Goal: Task Accomplishment & Management: Manage account settings

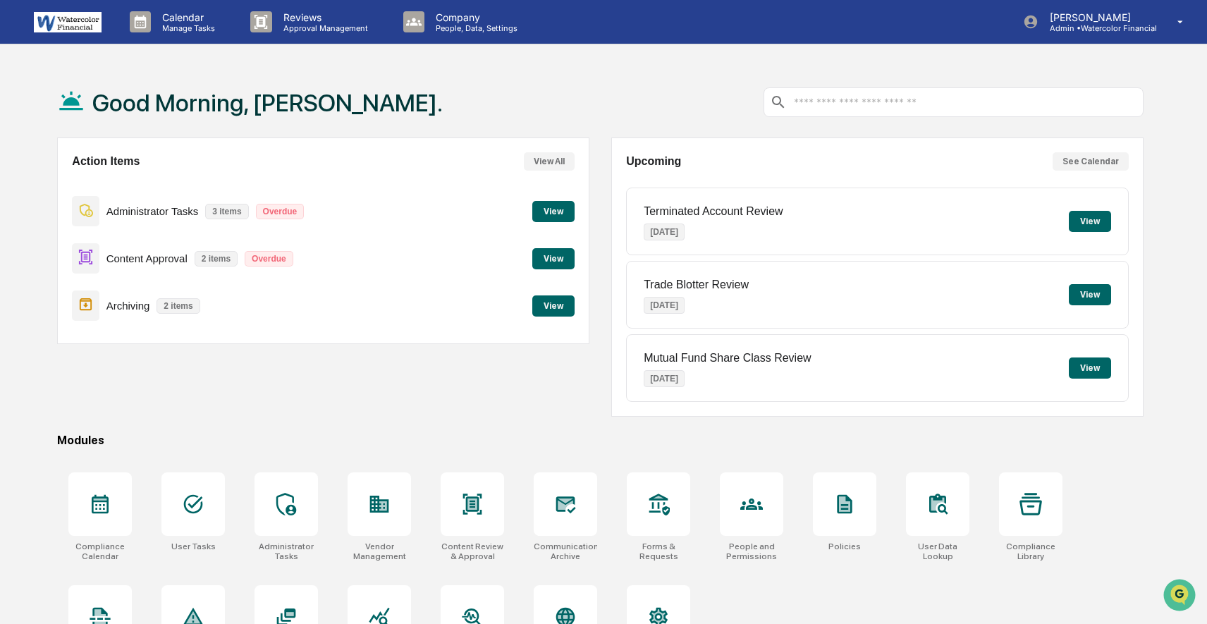
click at [550, 260] on button "View" at bounding box center [553, 258] width 42 height 21
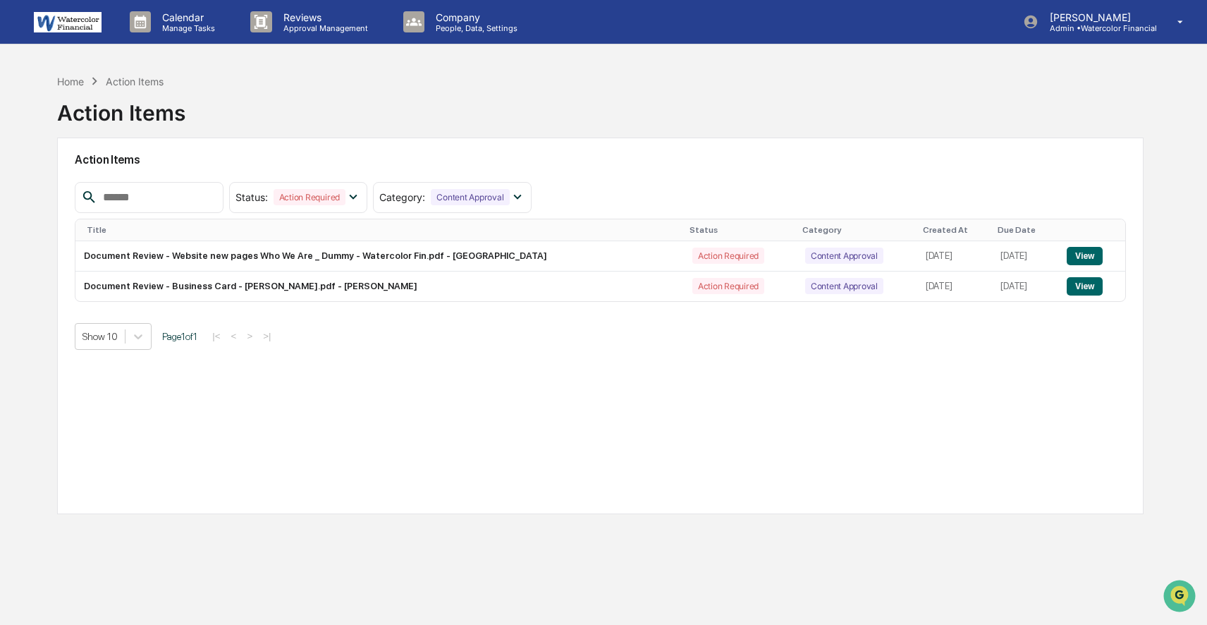
click at [230, 86] on div "Home Action Items Action Items" at bounding box center [600, 102] width 1087 height 71
click at [68, 80] on div "Home" at bounding box center [70, 81] width 27 height 12
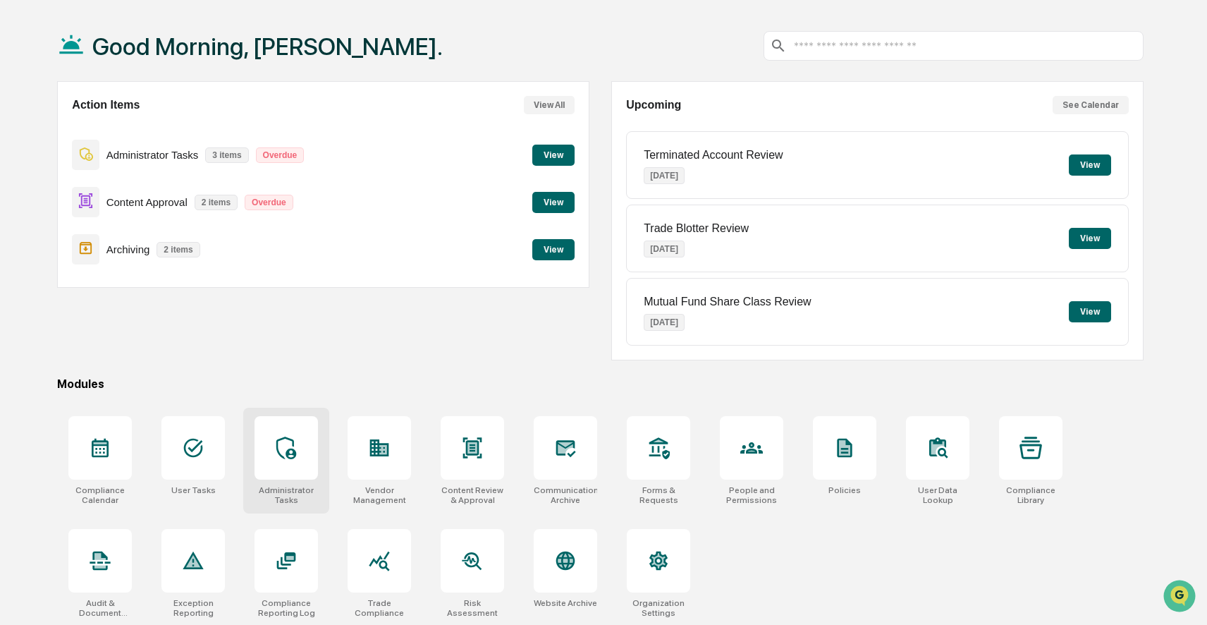
scroll to position [63, 0]
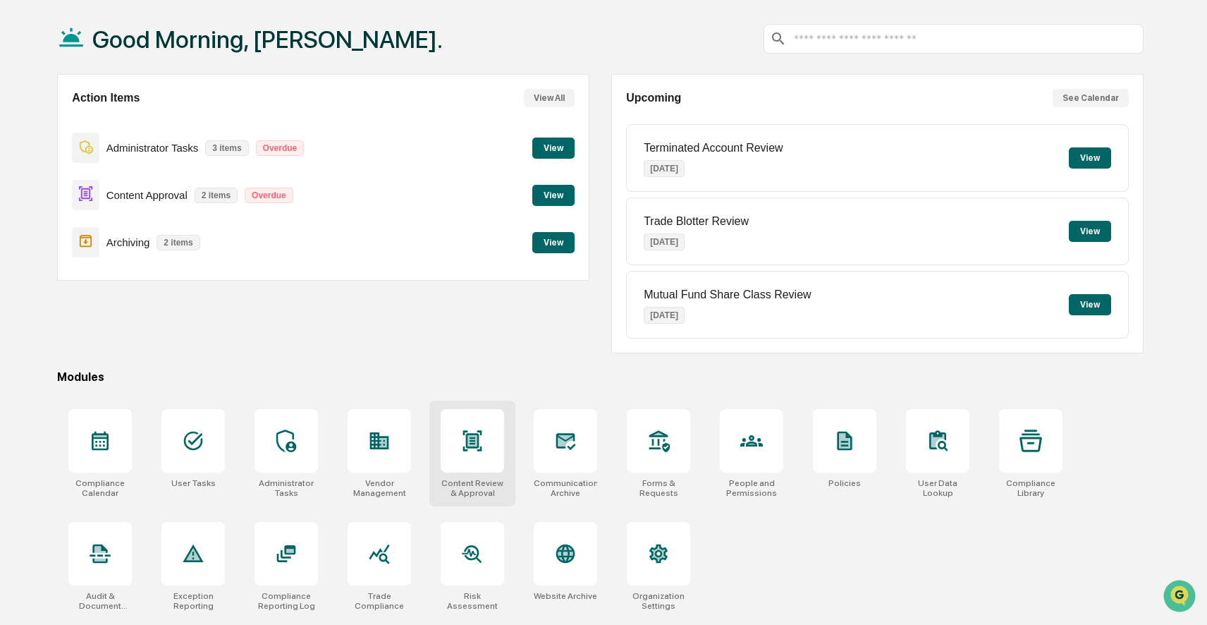
click at [462, 475] on div "Content Review & Approval" at bounding box center [472, 454] width 86 height 106
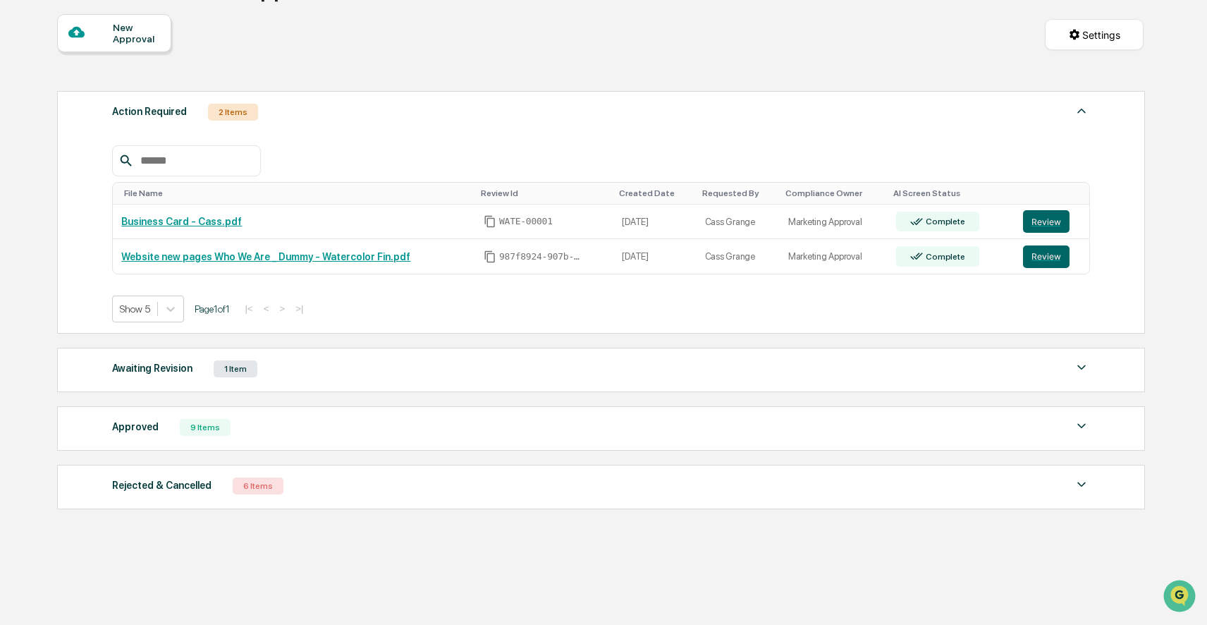
click at [257, 373] on div "1 Item" at bounding box center [236, 368] width 44 height 17
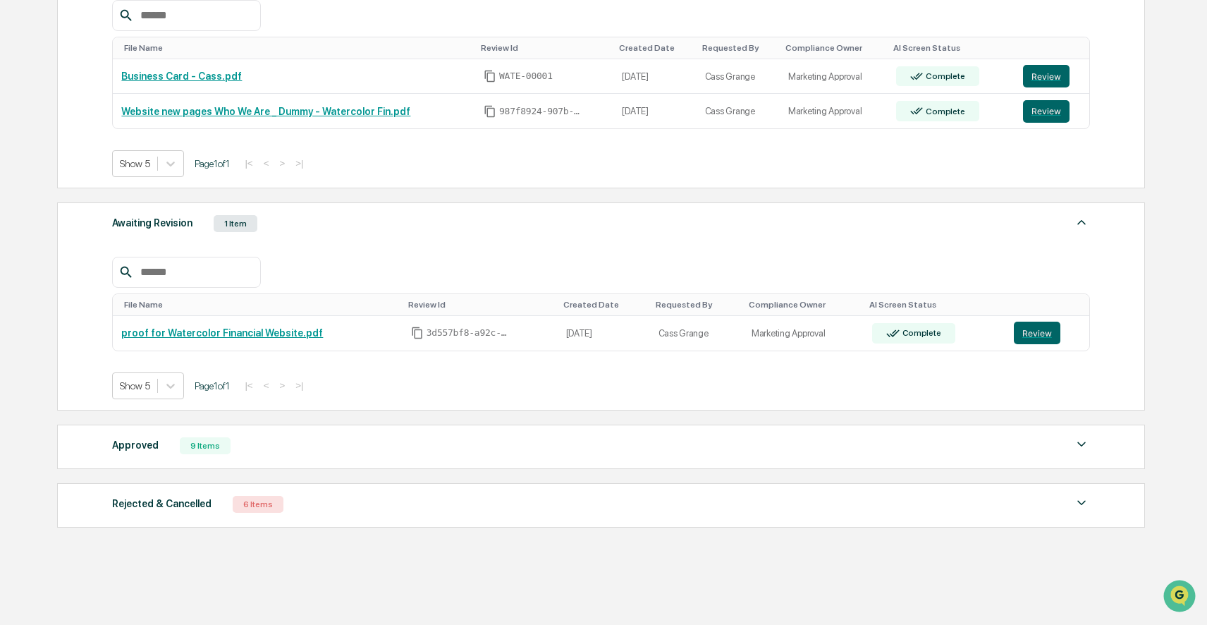
scroll to position [269, 0]
click at [420, 443] on div "Approved 9 Items" at bounding box center [601, 445] width 978 height 20
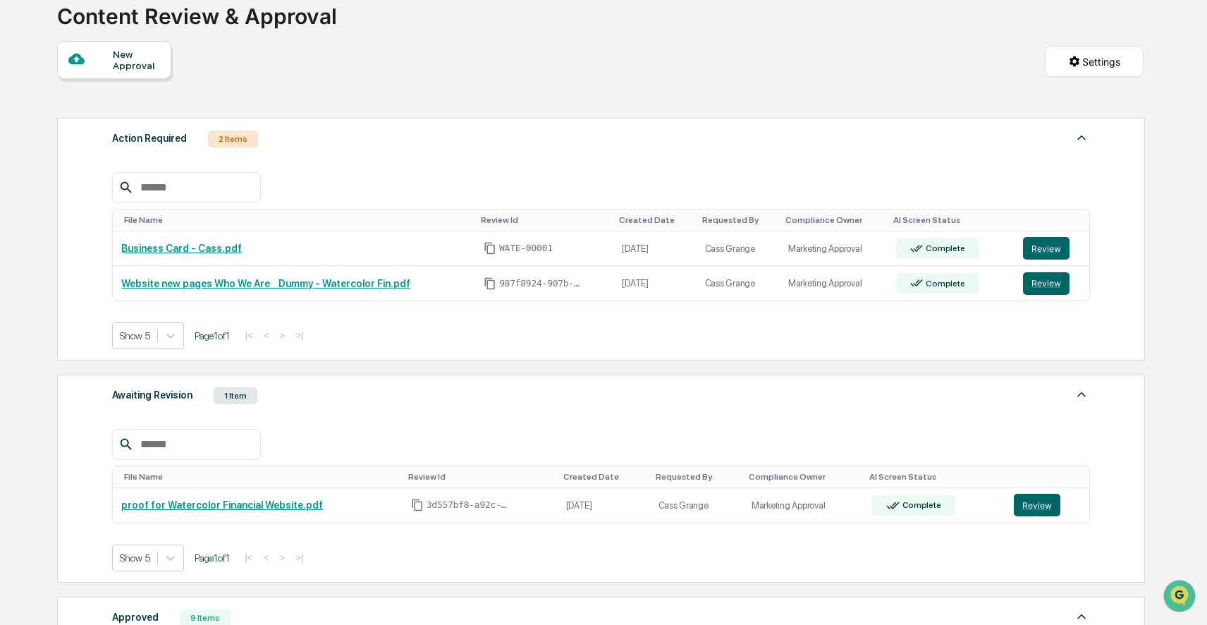
scroll to position [106, 0]
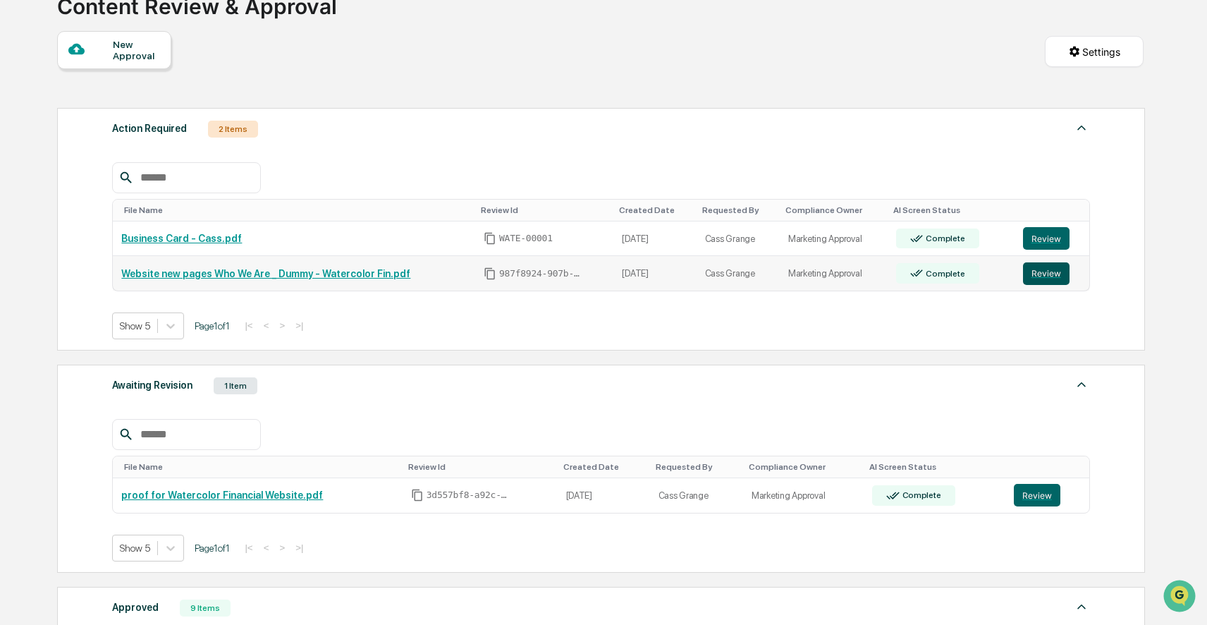
click at [1051, 281] on button "Review" at bounding box center [1046, 273] width 47 height 23
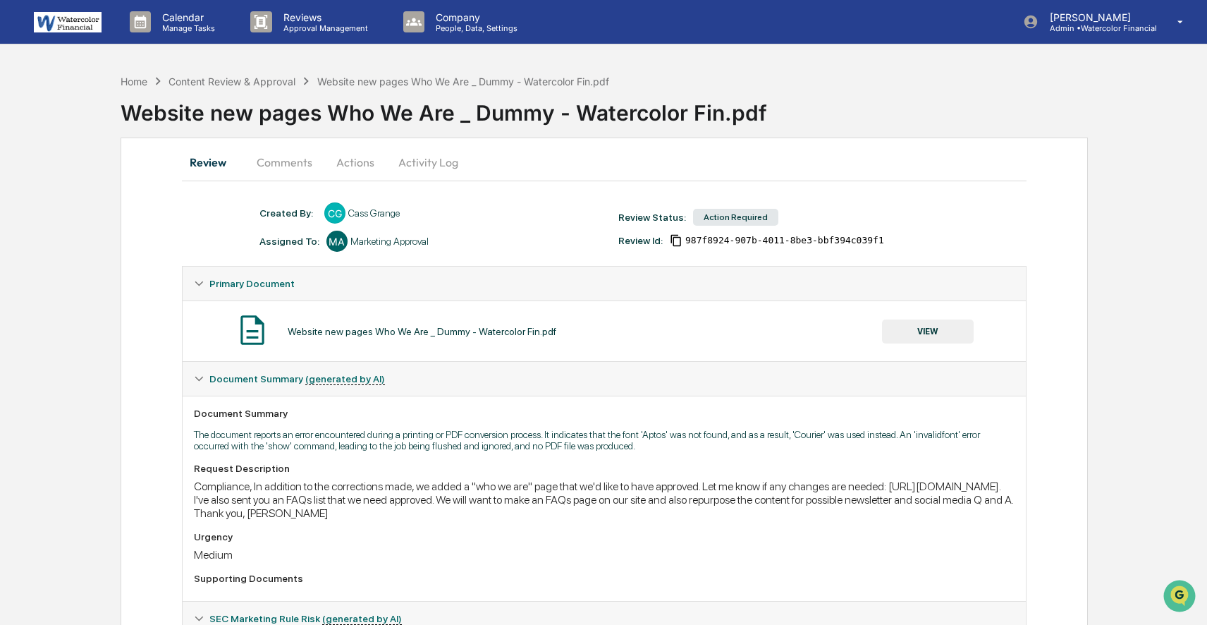
click at [421, 165] on button "Activity Log" at bounding box center [428, 162] width 83 height 34
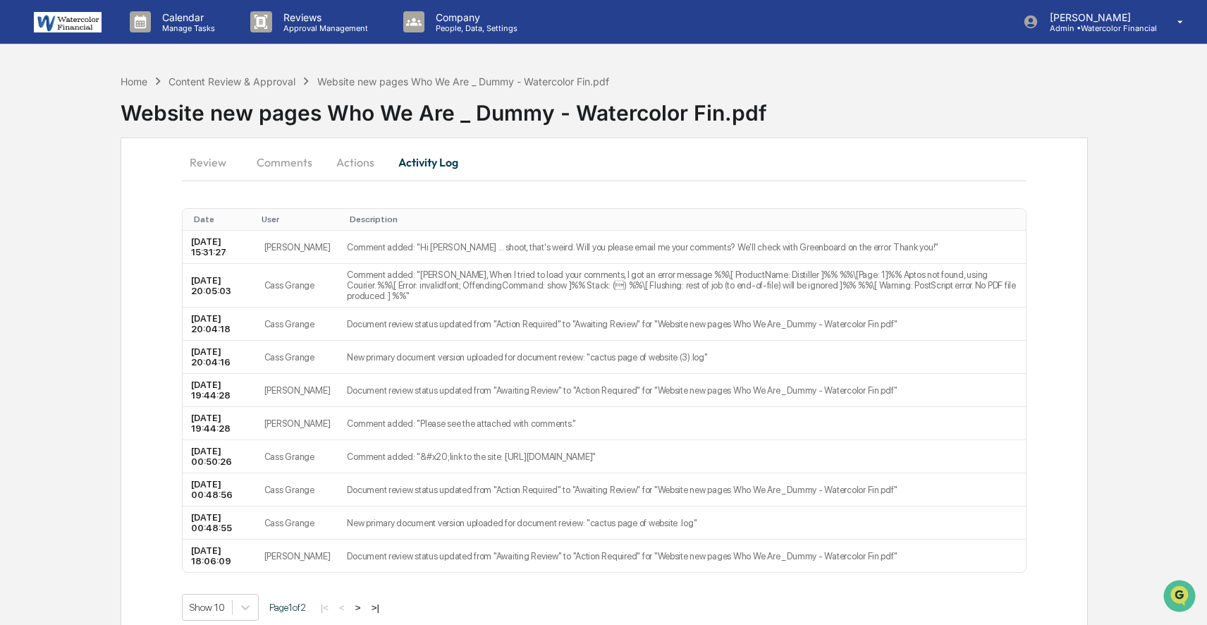
click at [204, 168] on button "Review" at bounding box center [213, 162] width 63 height 34
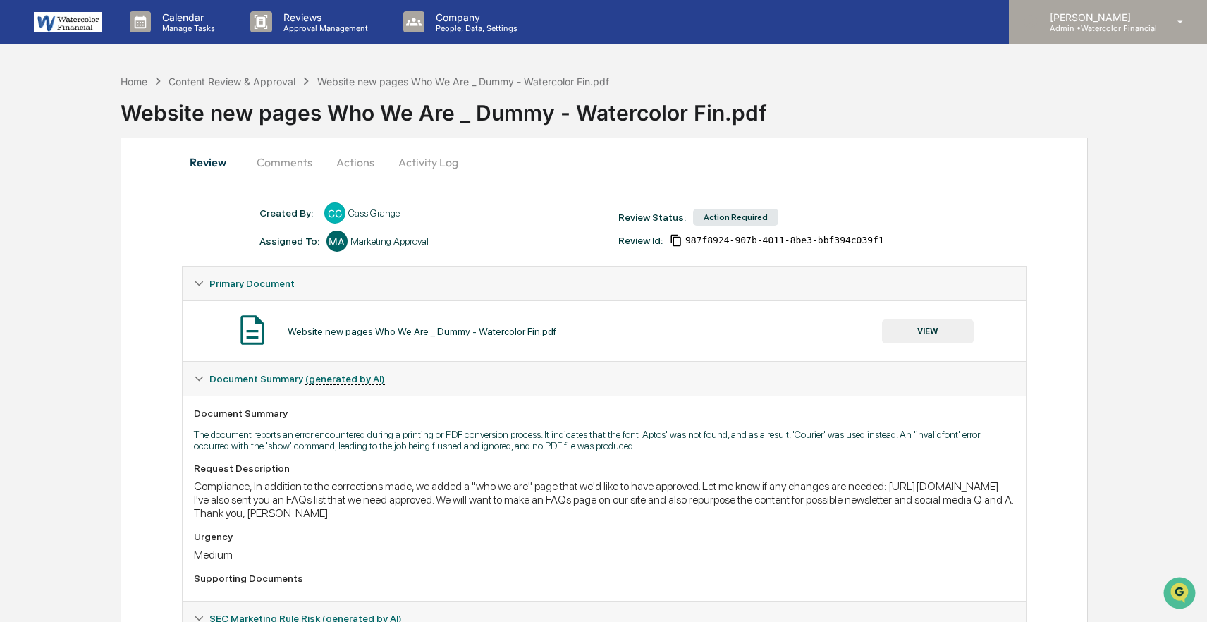
click at [1077, 34] on div "[PERSON_NAME] Admin • Watercolor Financial" at bounding box center [1108, 22] width 198 height 44
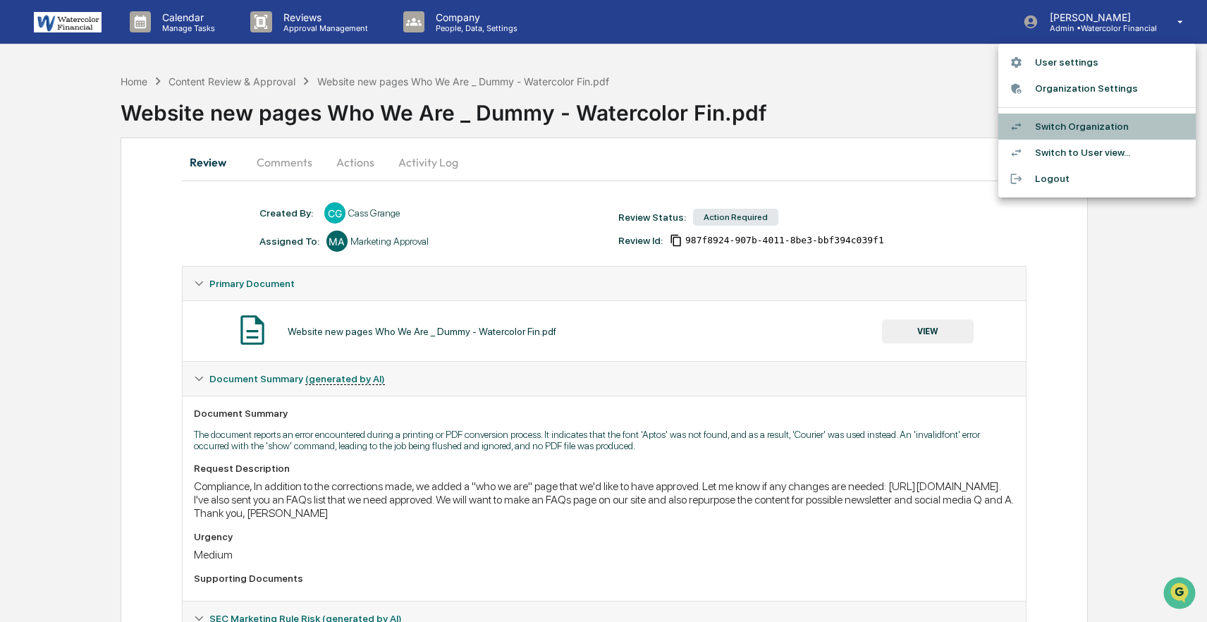
click at [1092, 132] on li "Switch Organization" at bounding box center [1097, 127] width 197 height 26
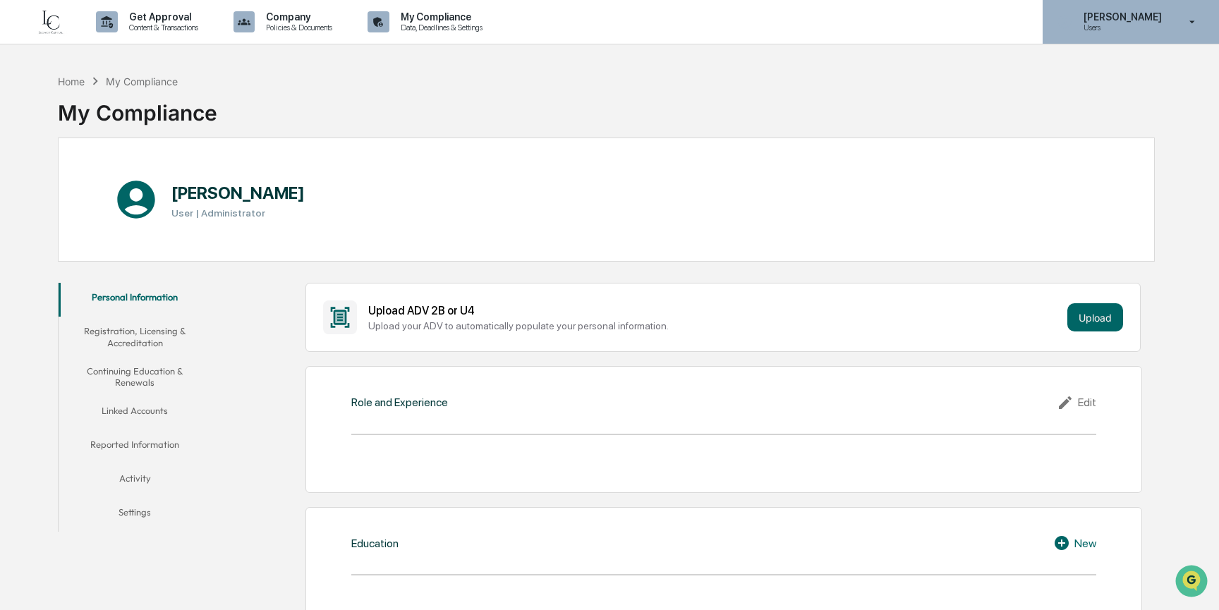
click at [1152, 19] on p "[PERSON_NAME]" at bounding box center [1120, 16] width 97 height 11
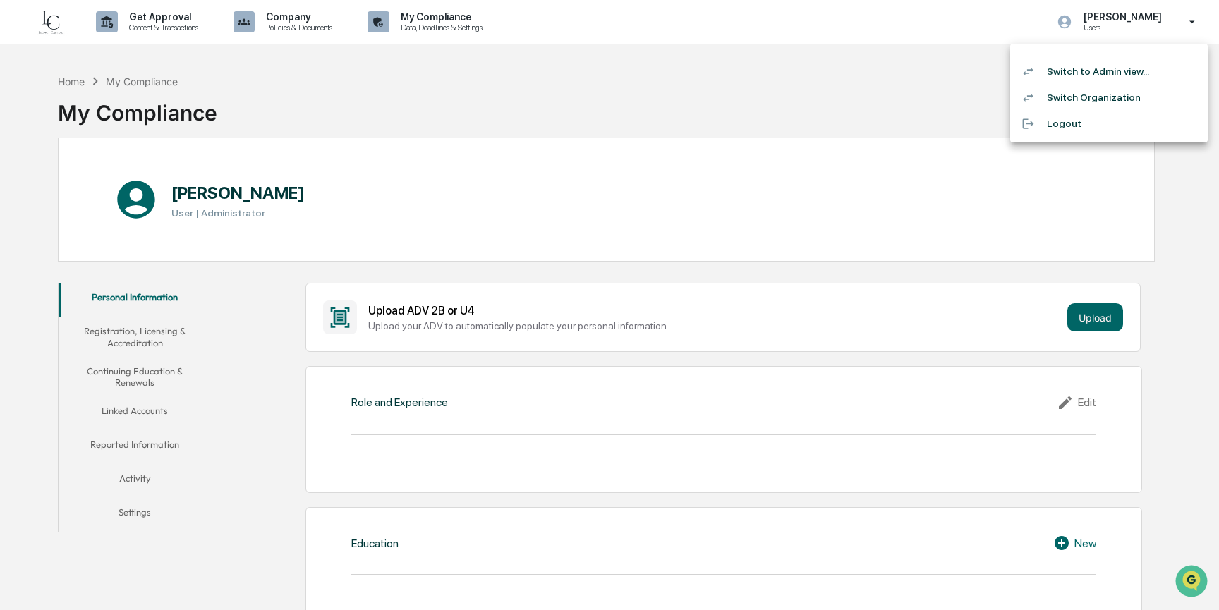
click at [1123, 96] on li "Switch Organization" at bounding box center [1108, 98] width 197 height 26
